Goal: Task Accomplishment & Management: Use online tool/utility

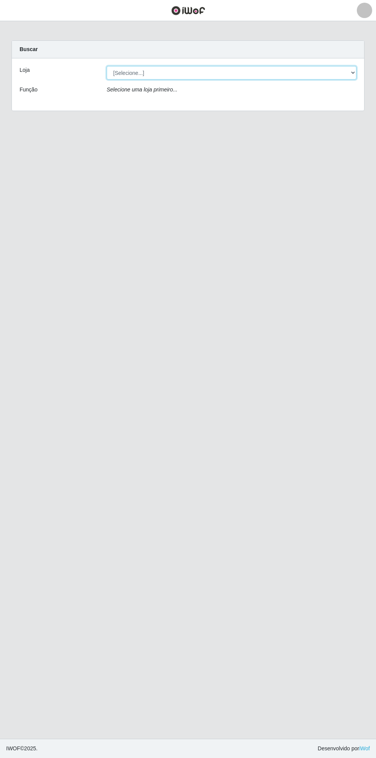
click at [356, 69] on select "[Selecione...] Bemais Supermercados - [GEOGRAPHIC_DATA]" at bounding box center [232, 72] width 250 height 13
select select "250"
click at [107, 66] on select "[Selecione...] Bemais Supermercados - [GEOGRAPHIC_DATA]" at bounding box center [232, 72] width 250 height 13
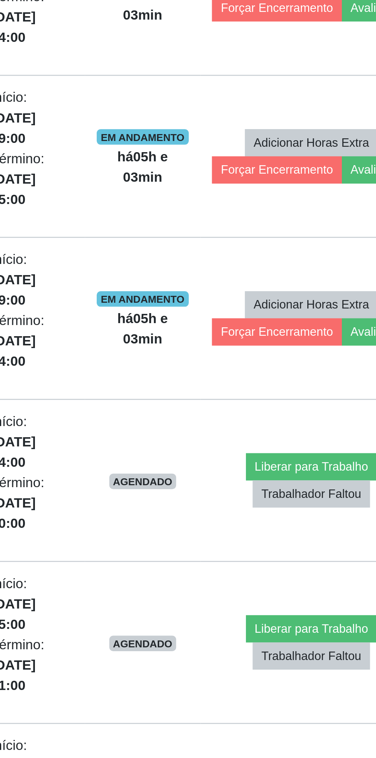
scroll to position [468, 0]
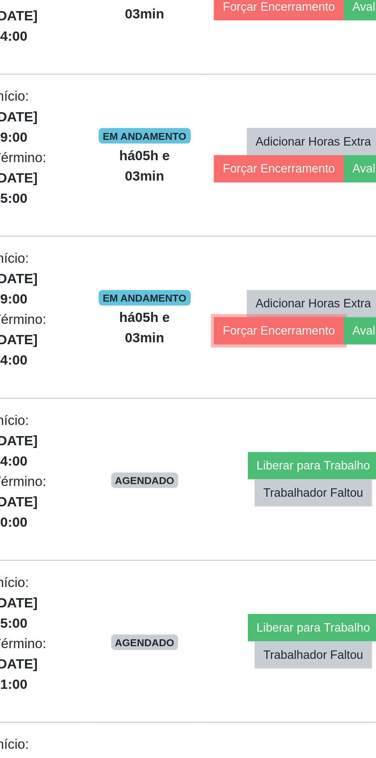
click at [290, 357] on button "Forçar Encerramento" at bounding box center [298, 355] width 51 height 11
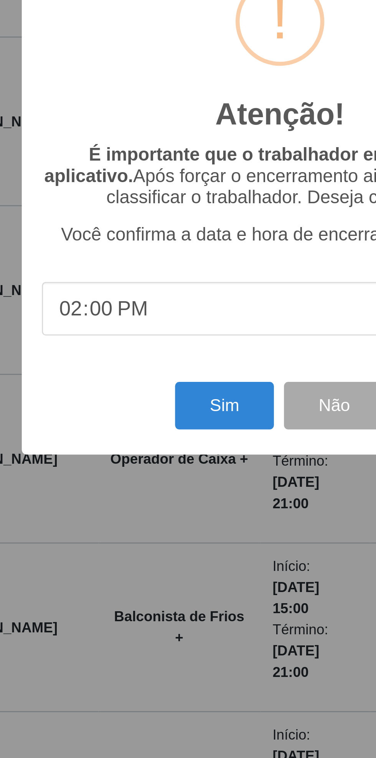
scroll to position [467, 0]
click at [165, 460] on button "Sim" at bounding box center [166, 459] width 37 height 18
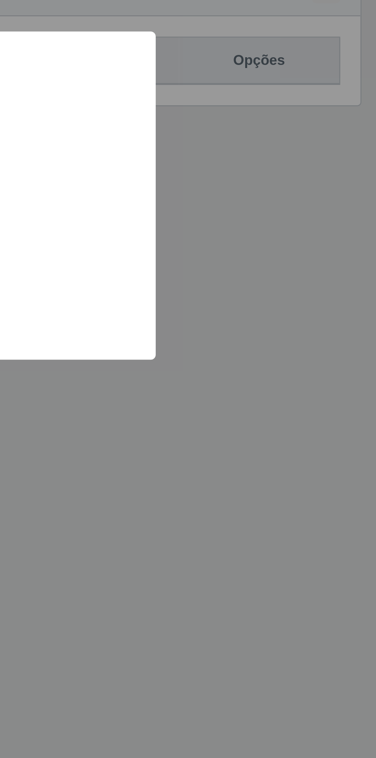
scroll to position [0, 0]
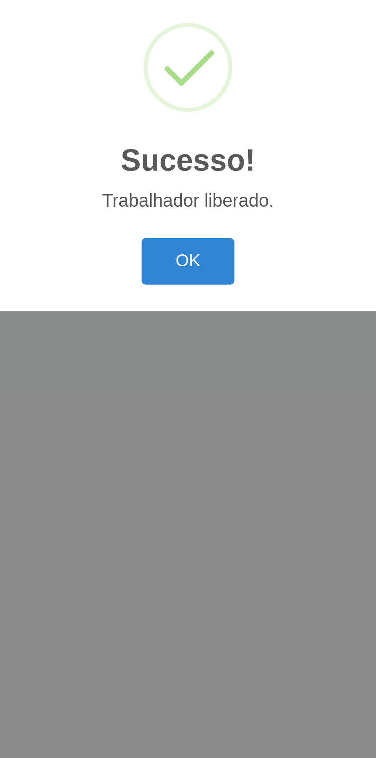
click at [195, 426] on button "OK" at bounding box center [189, 423] width 36 height 18
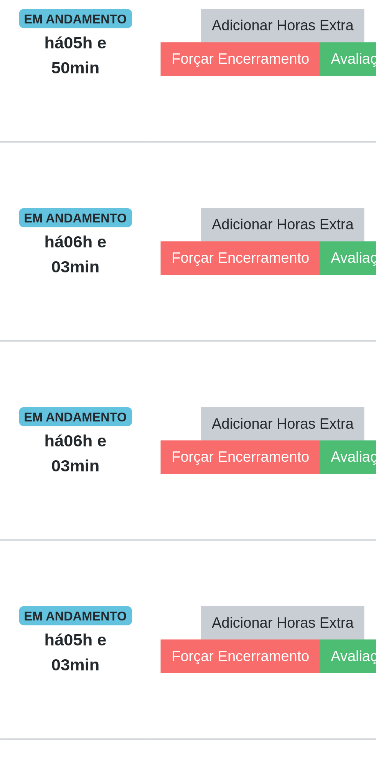
scroll to position [174, 0]
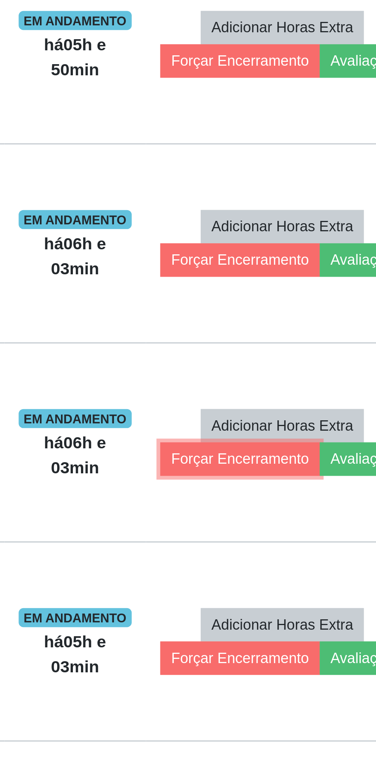
click at [295, 455] on button "Forçar Encerramento" at bounding box center [298, 456] width 51 height 11
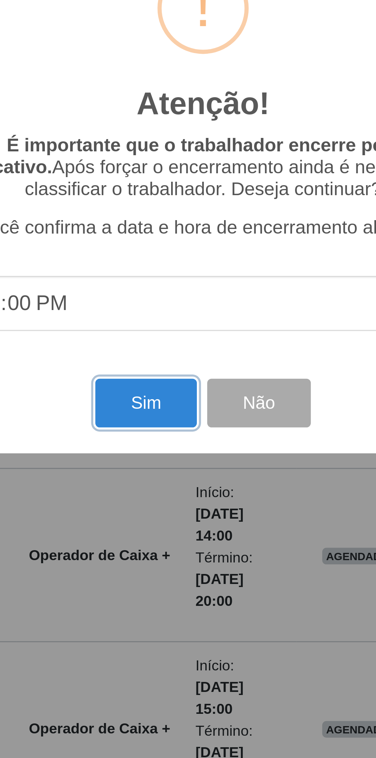
click at [163, 459] on button "Sim" at bounding box center [166, 459] width 37 height 18
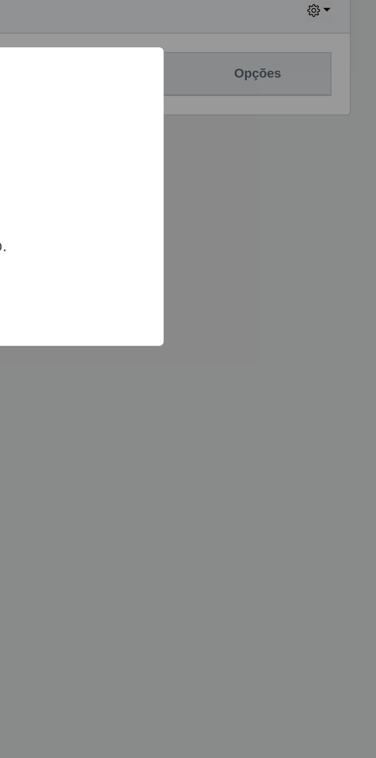
scroll to position [0, 0]
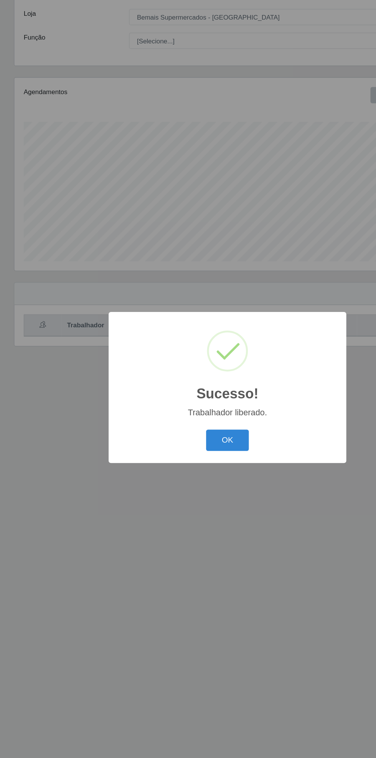
click at [191, 422] on button "OK" at bounding box center [189, 423] width 36 height 18
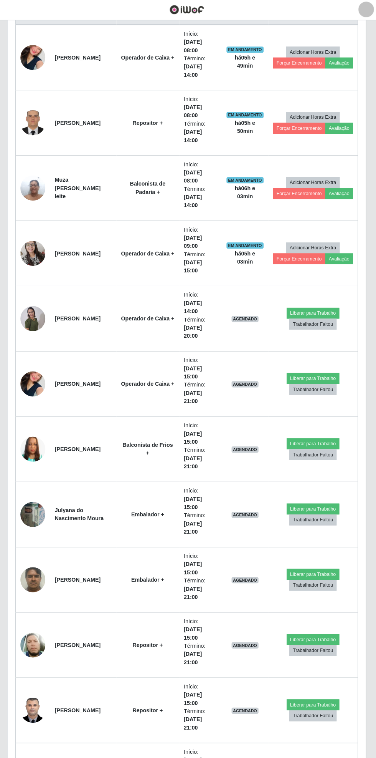
scroll to position [311, 0]
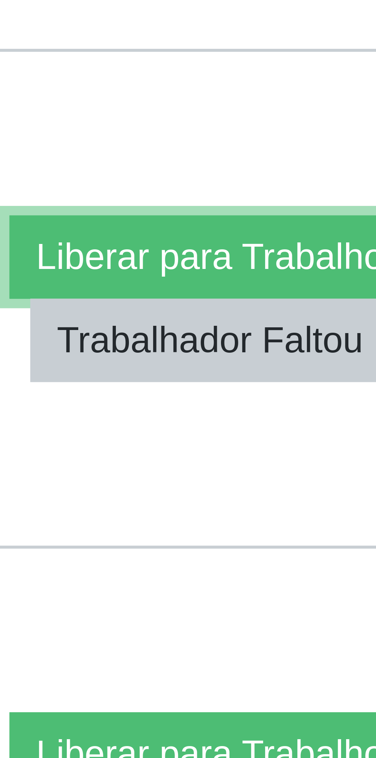
click at [318, 306] on button "Liberar para Trabalho" at bounding box center [313, 308] width 52 height 11
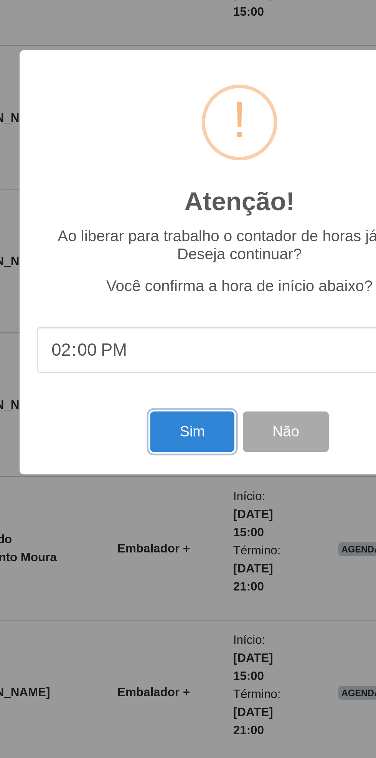
click at [164, 457] on button "Sim" at bounding box center [166, 455] width 37 height 18
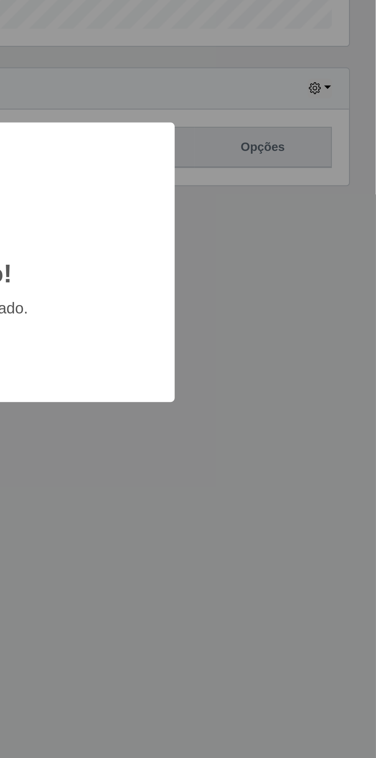
scroll to position [0, 0]
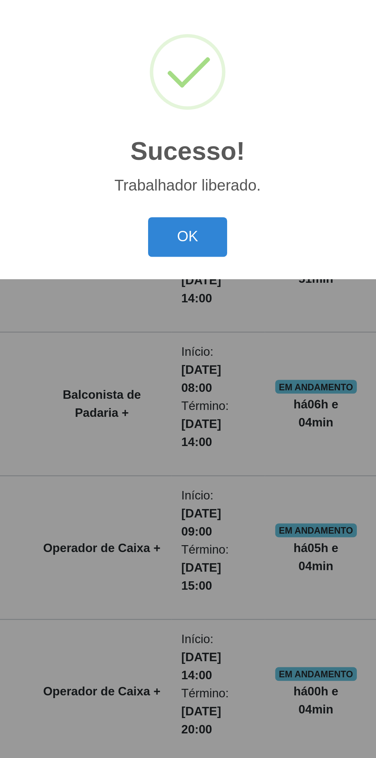
click at [184, 426] on button "OK" at bounding box center [189, 423] width 36 height 18
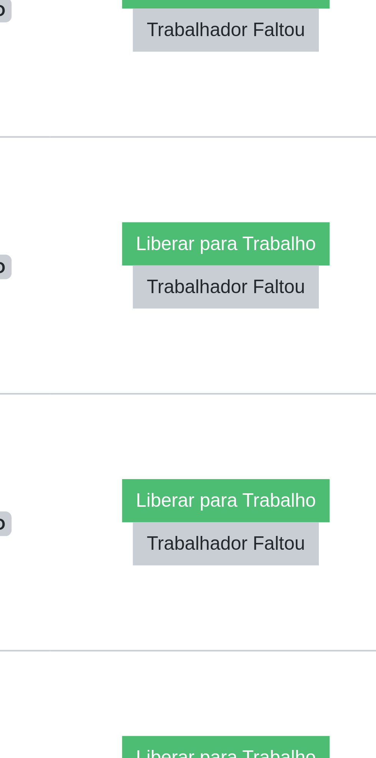
scroll to position [569, 0]
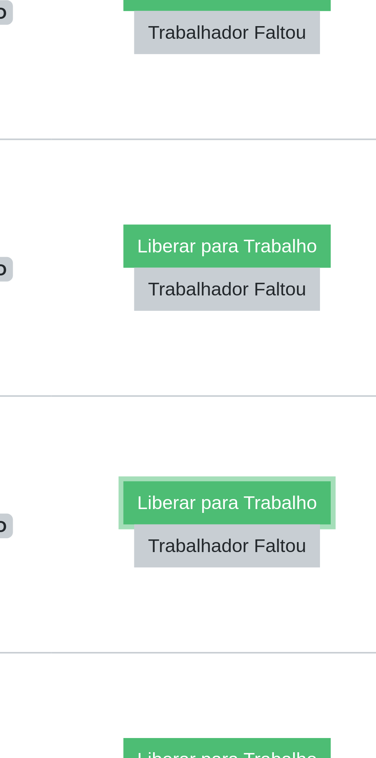
click at [311, 497] on button "Liberar para Trabalho" at bounding box center [313, 500] width 52 height 11
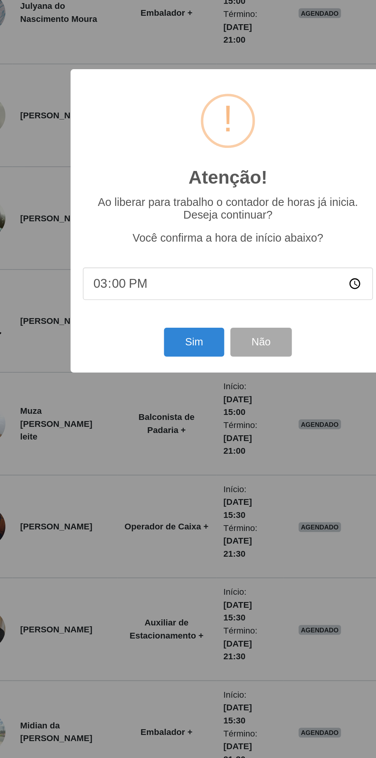
click at [227, 532] on div "Atenção! × Ao liberar para trabalho o contador de horas já inicia. Deseja conti…" at bounding box center [188, 379] width 376 height 758
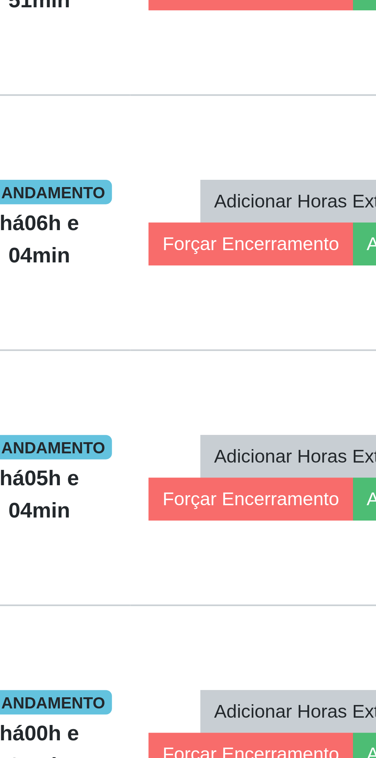
scroll to position [204, 0]
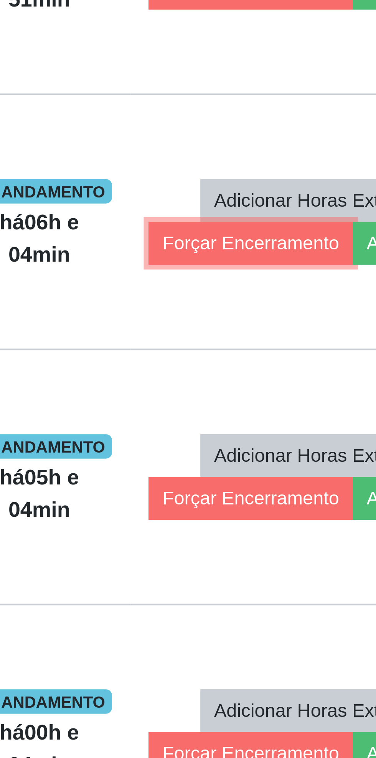
click at [295, 296] on button "Forçar Encerramento" at bounding box center [298, 298] width 51 height 11
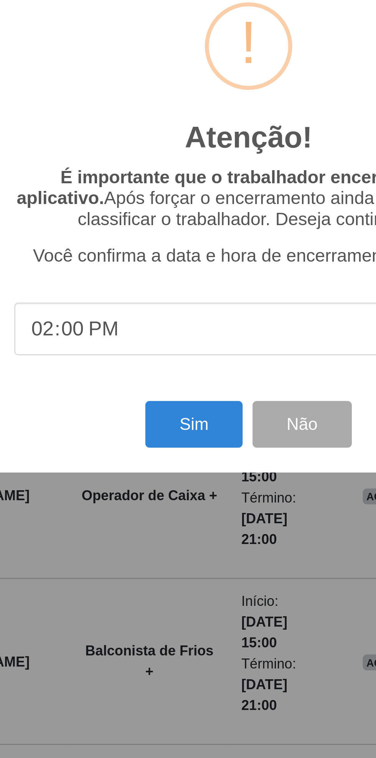
scroll to position [203, 0]
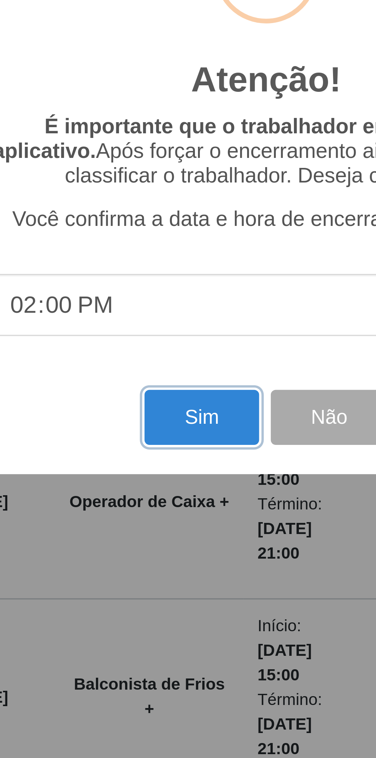
click at [166, 459] on button "Sim" at bounding box center [166, 459] width 37 height 18
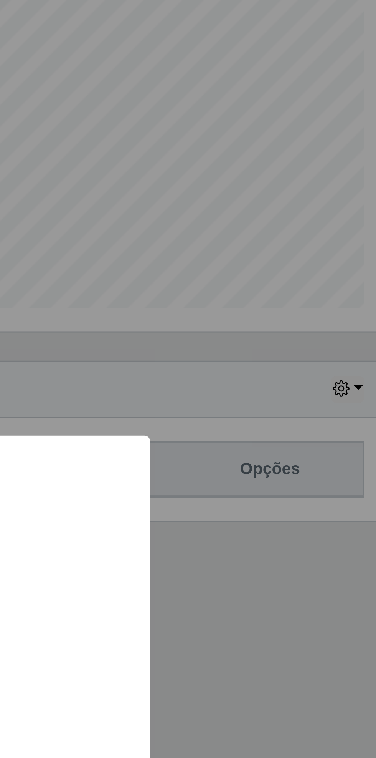
scroll to position [0, 0]
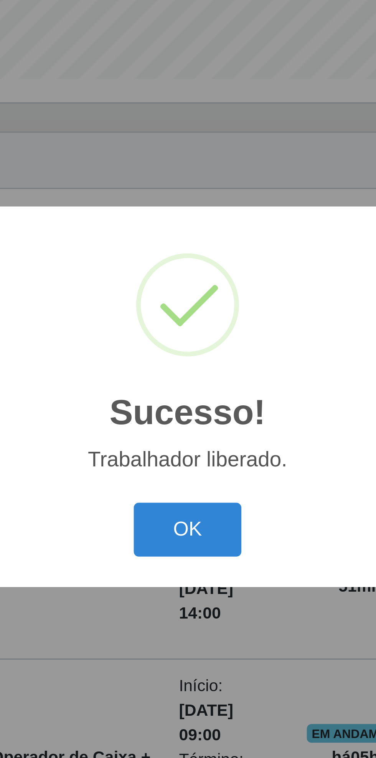
click at [194, 421] on button "OK" at bounding box center [189, 423] width 36 height 18
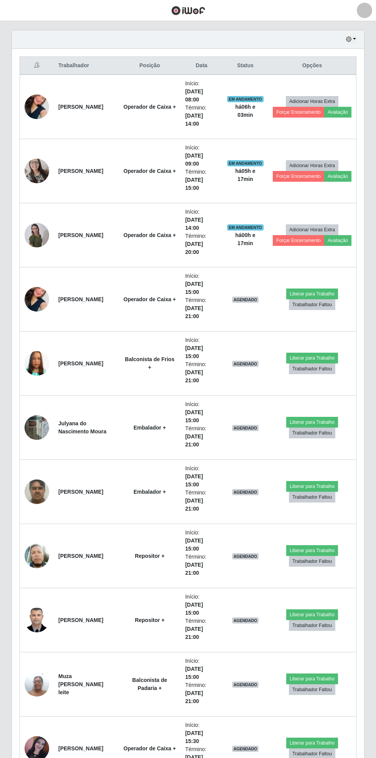
scroll to position [262, 0]
